Goal: Transaction & Acquisition: Purchase product/service

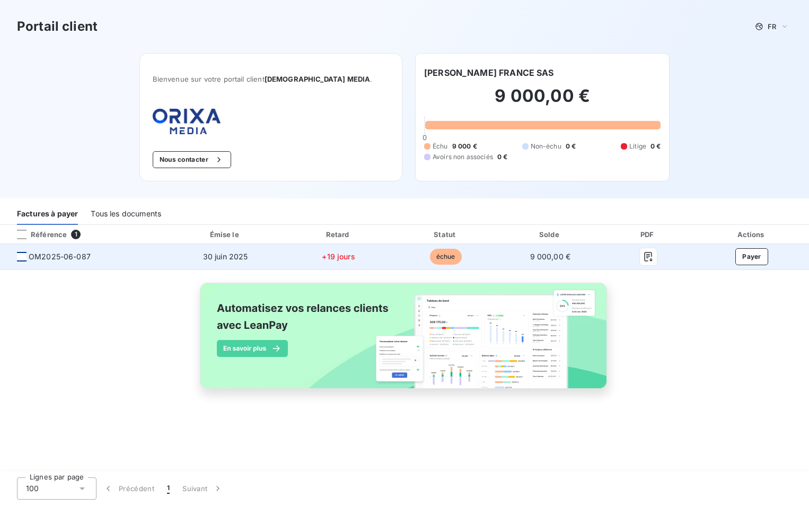
click at [23, 256] on div at bounding box center [22, 257] width 10 height 10
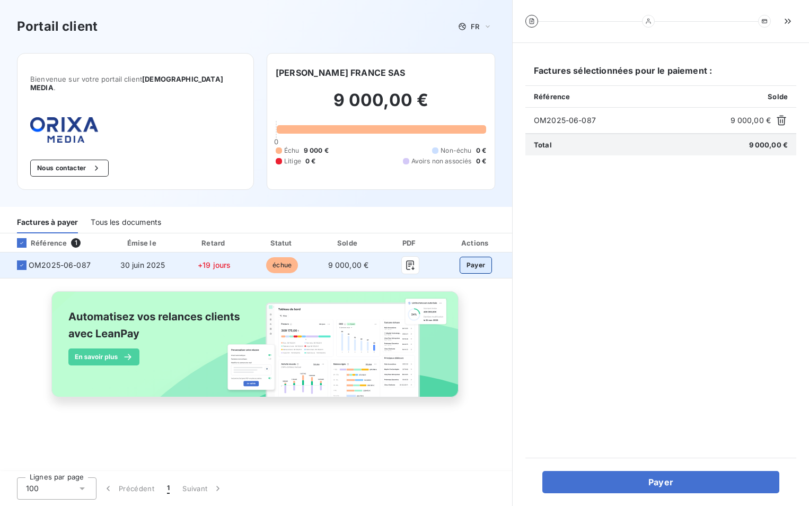
click at [478, 259] on button "Payer" at bounding box center [476, 265] width 33 height 17
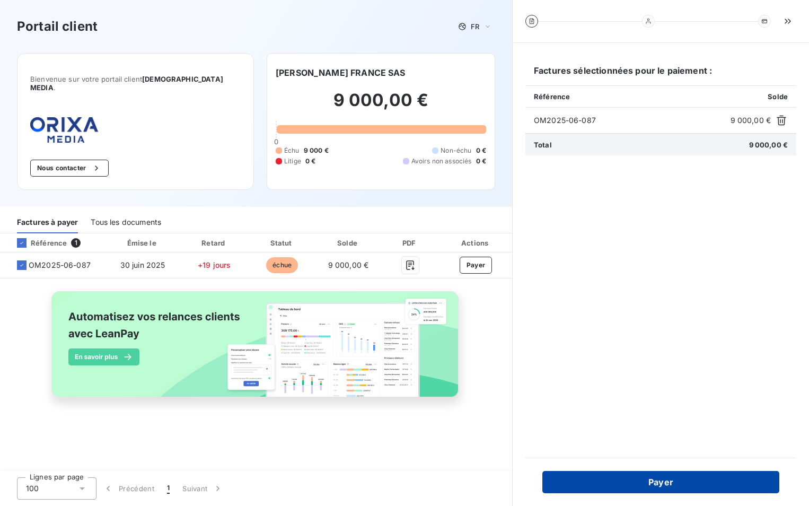
click at [654, 485] on button "Payer" at bounding box center [661, 482] width 237 height 22
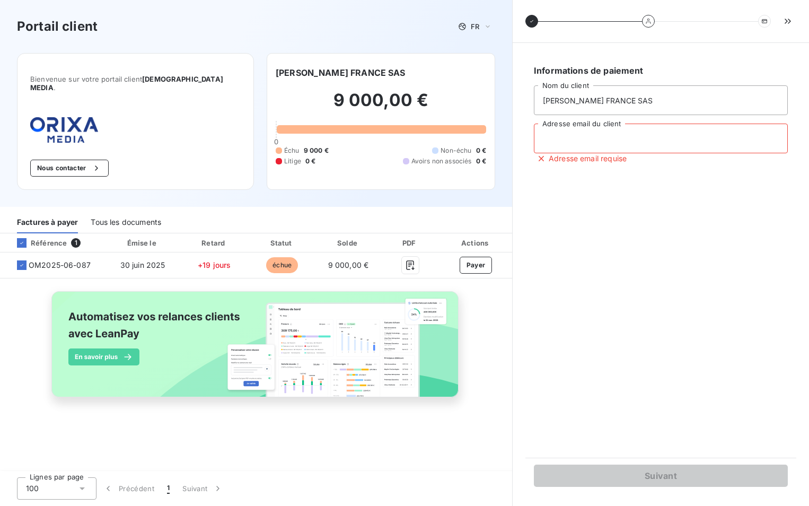
click at [581, 135] on input "Adresse email du client" at bounding box center [661, 139] width 254 height 30
type input "[PERSON_NAME][EMAIL_ADDRESS][PERSON_NAME][PERSON_NAME][DOMAIN_NAME]"
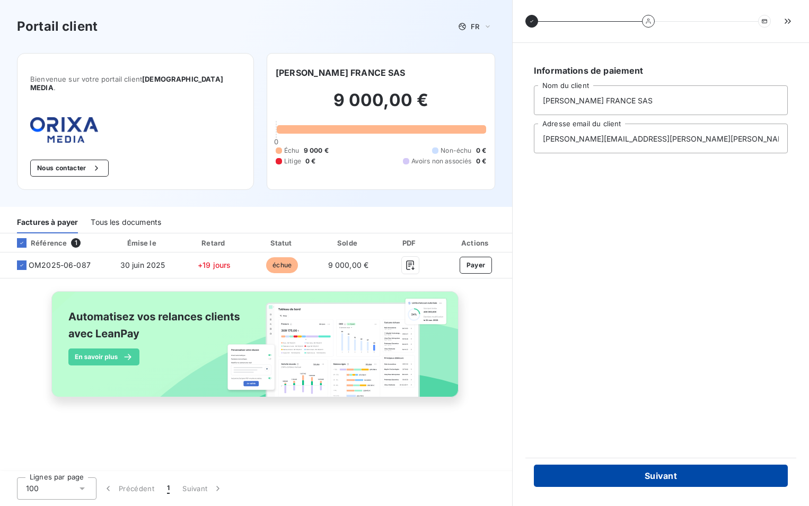
click at [705, 476] on button "Suivant" at bounding box center [661, 476] width 254 height 22
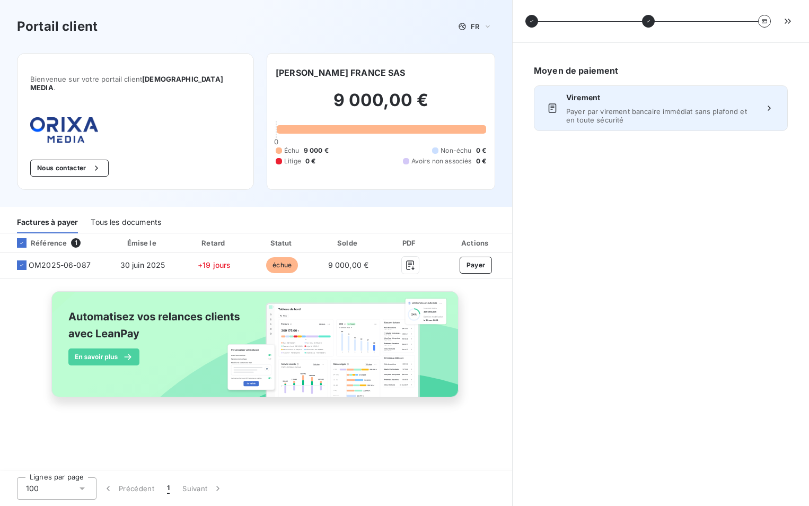
click at [632, 110] on span "Payer par virement bancaire immédiat sans plafond et en toute sécurité" at bounding box center [660, 115] width 189 height 17
